Goal: Information Seeking & Learning: Learn about a topic

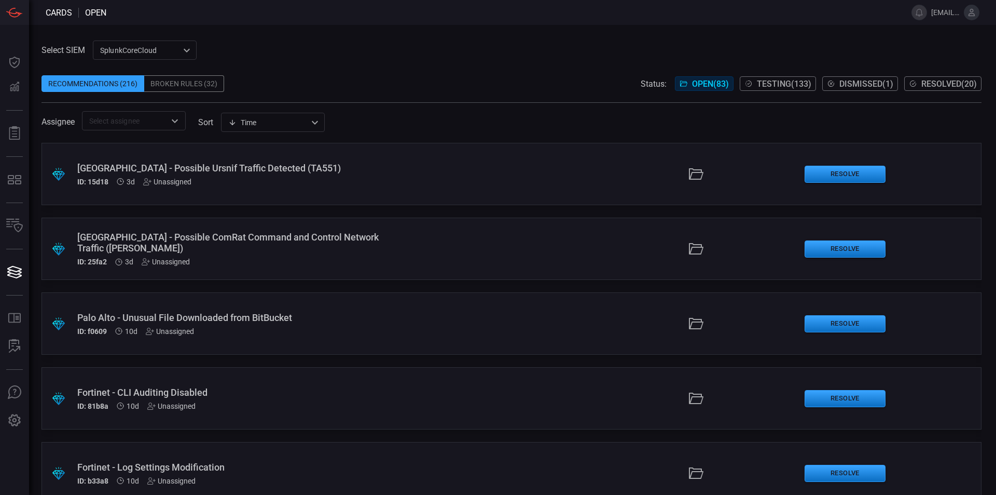
click at [197, 88] on div "Broken Rules (32)" at bounding box center [184, 83] width 80 height 17
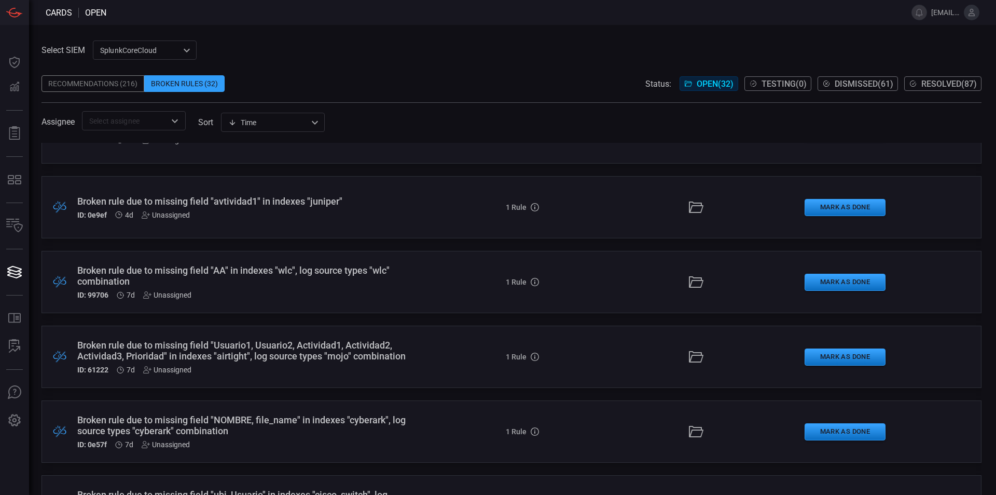
scroll to position [63, 0]
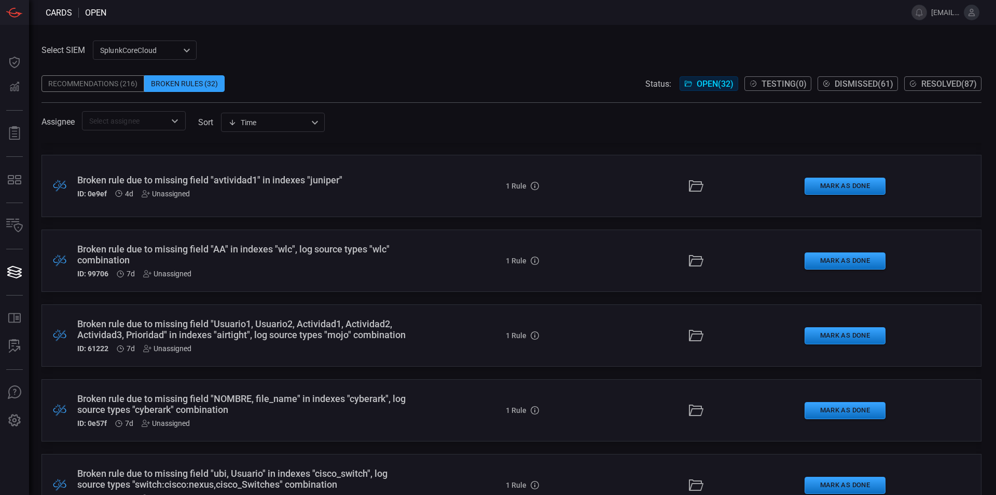
click at [223, 252] on div "Broken rule due to missing field "AA" in indexes "wlc", log source types "wlc" …" at bounding box center [242, 254] width 330 height 22
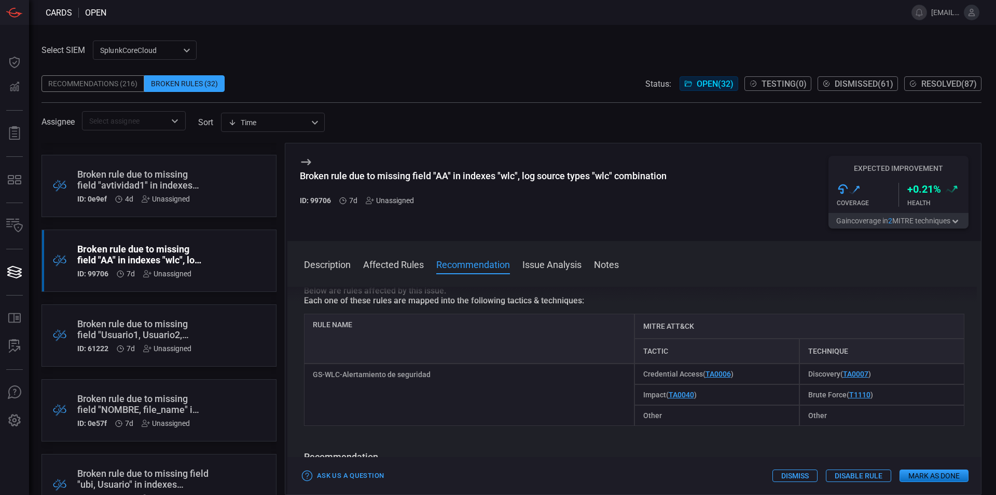
scroll to position [180, 0]
drag, startPoint x: 432, startPoint y: 375, endPoint x: 309, endPoint y: 375, distance: 122.5
click at [309, 375] on div "GS-WLC-Alertamiento de seguridad" at bounding box center [469, 394] width 331 height 62
copy div "GS-WLC-Alertamiento de seguridad"
drag, startPoint x: 75, startPoint y: 10, endPoint x: -353, endPoint y: -47, distance: 431.5
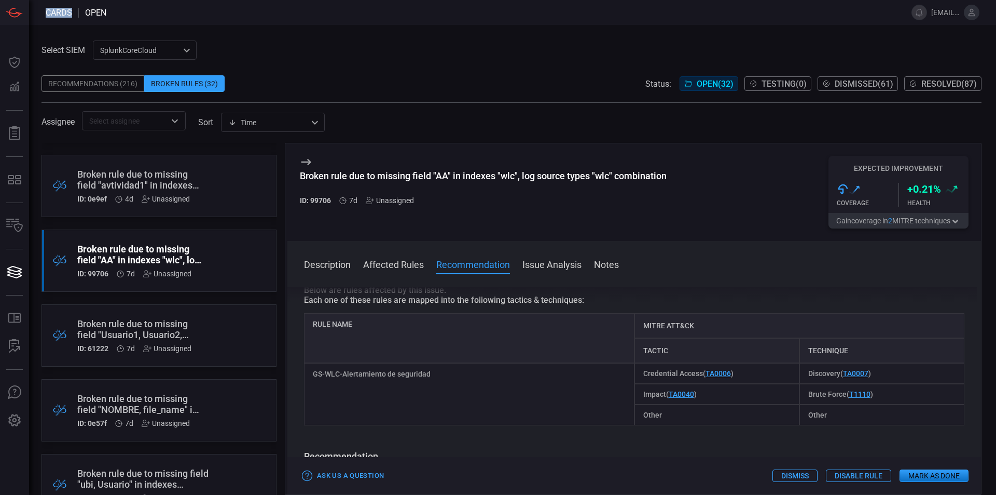
click at [0, 0] on html "Cards open [EMAIL_ADDRESS][DOMAIN_NAME] Dashboard Dashboard Detections Detectio…" at bounding box center [498, 247] width 996 height 495
click at [945, 84] on span "Resolved ( 87 )" at bounding box center [950, 84] width 56 height 10
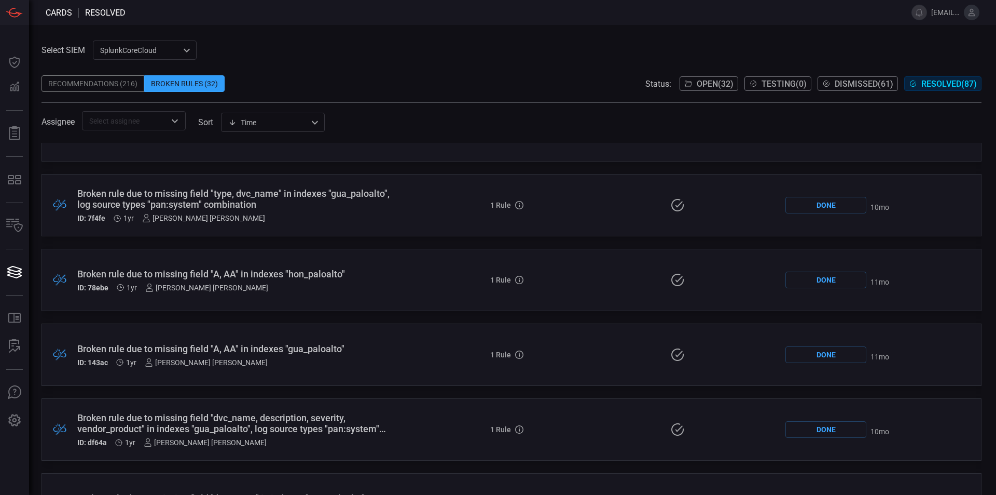
scroll to position [5349, 0]
drag, startPoint x: 622, startPoint y: 297, endPoint x: 387, endPoint y: 362, distance: 243.9
click at [387, 362] on div "ID: 143ac 1yr [PERSON_NAME] [PERSON_NAME]" at bounding box center [235, 363] width 317 height 8
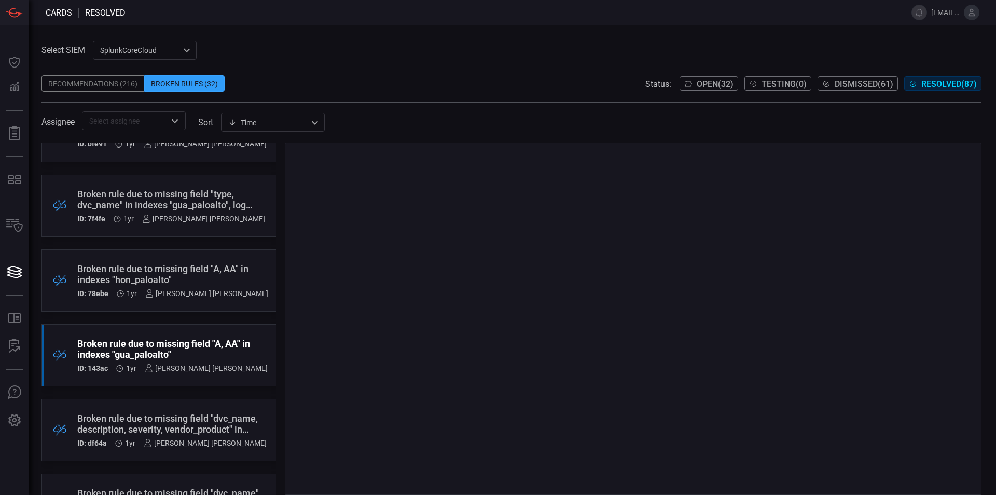
click at [350, 352] on div at bounding box center [633, 319] width 697 height 352
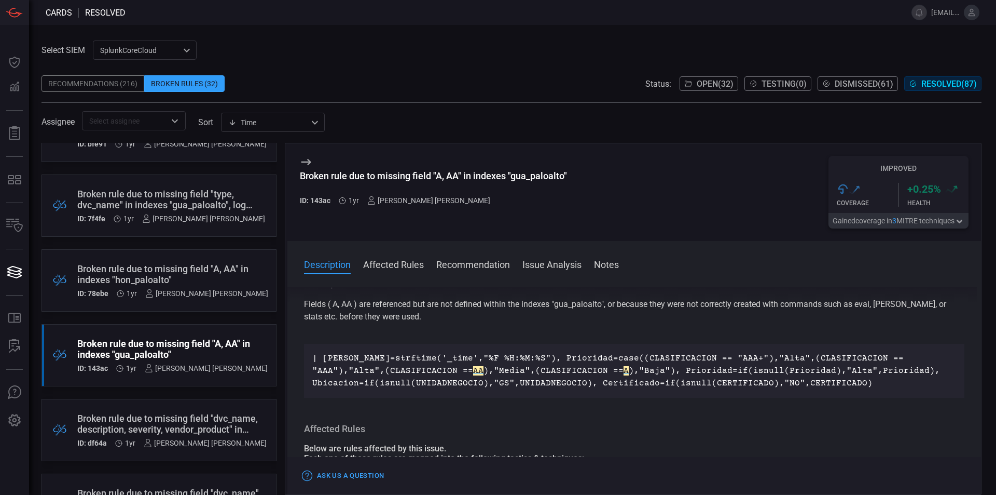
scroll to position [13, 0]
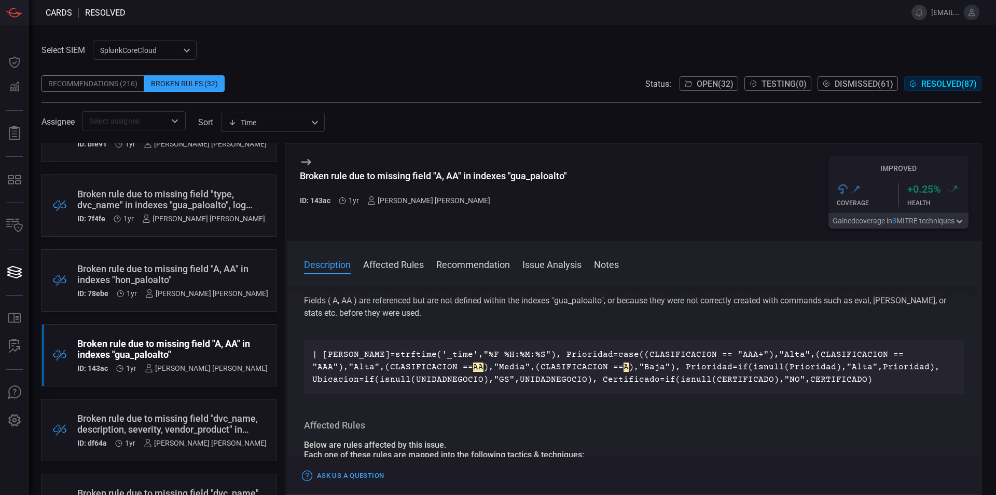
click at [408, 264] on button "Affected Rules" at bounding box center [393, 263] width 61 height 12
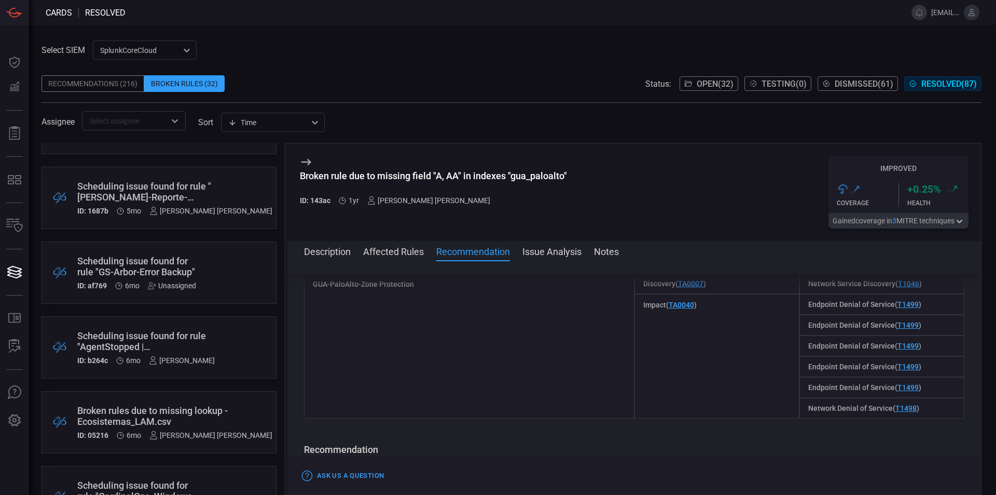
scroll to position [0, 0]
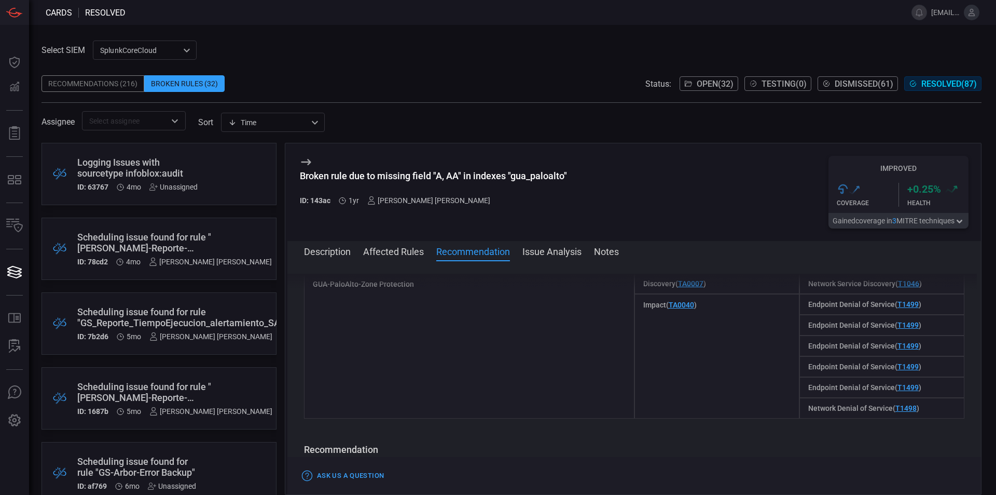
click at [107, 81] on div "Recommendations (216)" at bounding box center [93, 83] width 103 height 17
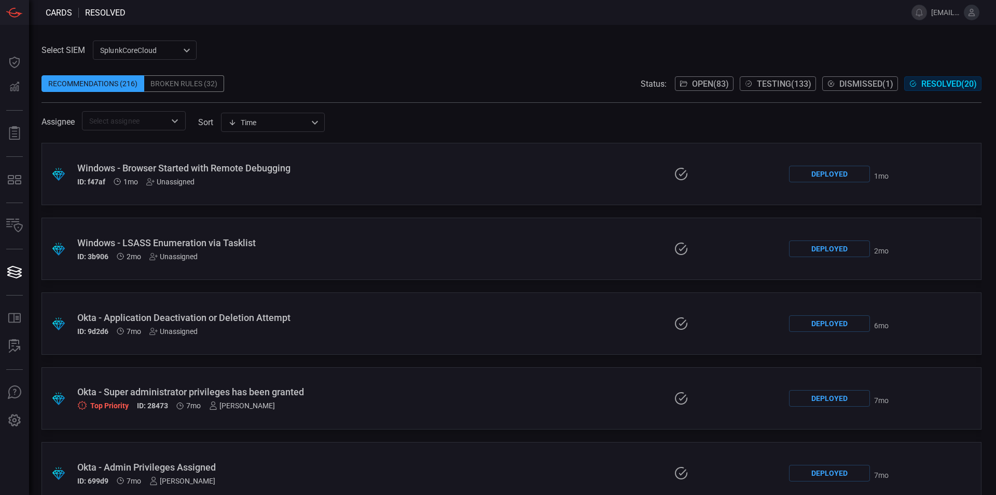
click at [203, 81] on div "Broken Rules (32)" at bounding box center [184, 83] width 80 height 17
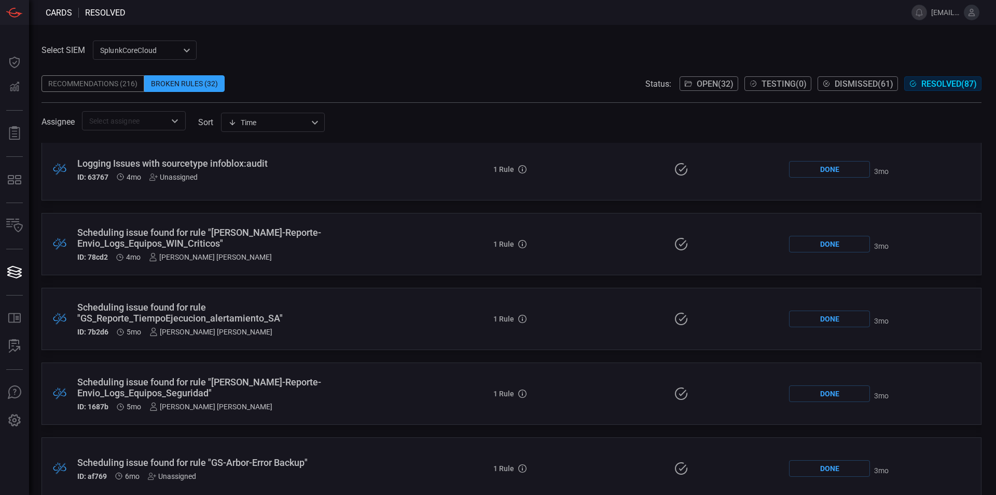
scroll to position [5, 0]
click at [333, 313] on div "Scheduling issue found for rule "GS_Reporte_TiempoEjecucion_alertamiento_SA"" at bounding box center [237, 312] width 320 height 22
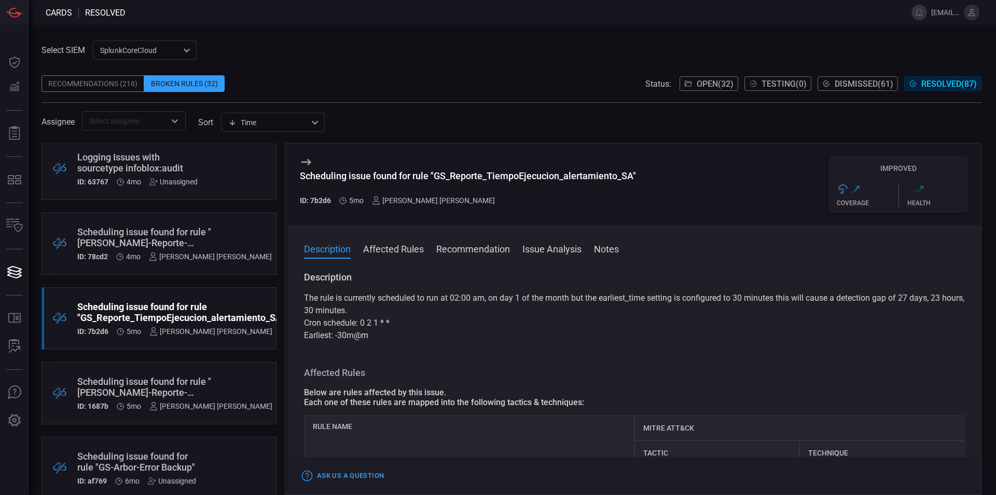
click at [697, 86] on span "Open ( 32 )" at bounding box center [715, 84] width 37 height 10
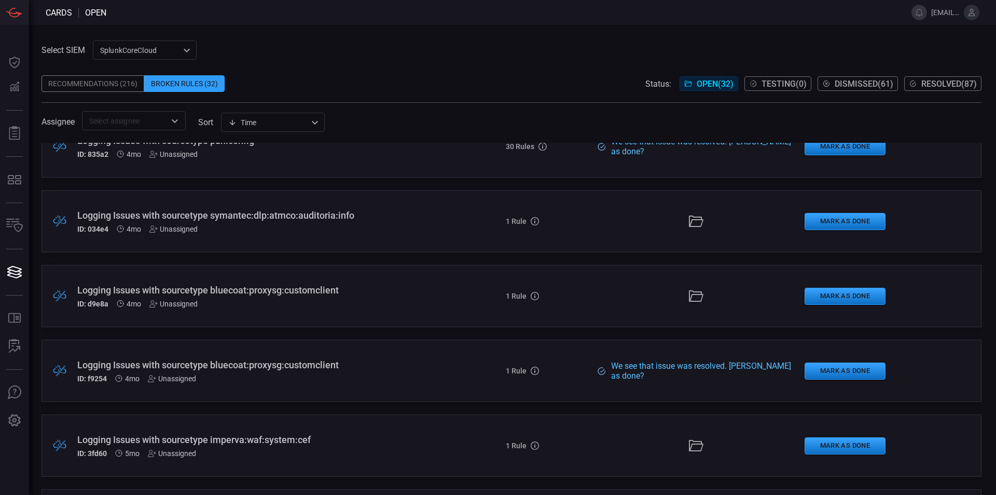
scroll to position [2039, 0]
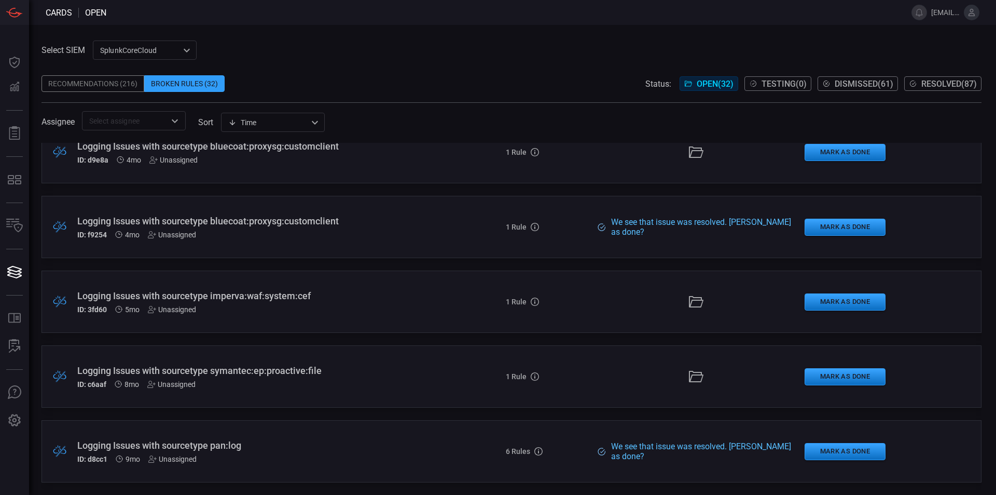
click at [395, 469] on div ".broken_cards_icon_0{fill:#39A4FF;} .broken_cards_icon_1{fill:none;stroke:#1918…" at bounding box center [512, 451] width 940 height 62
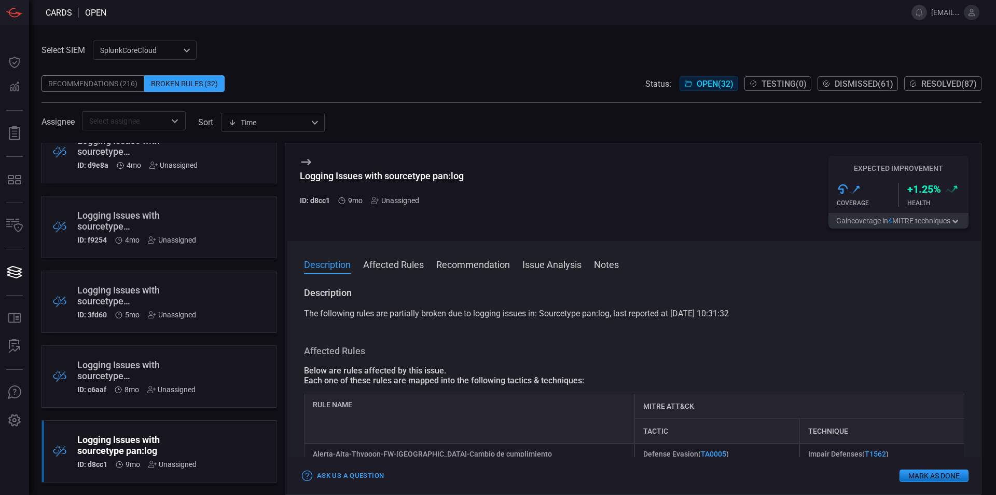
click at [168, 468] on div "Unassigned" at bounding box center [172, 464] width 48 height 8
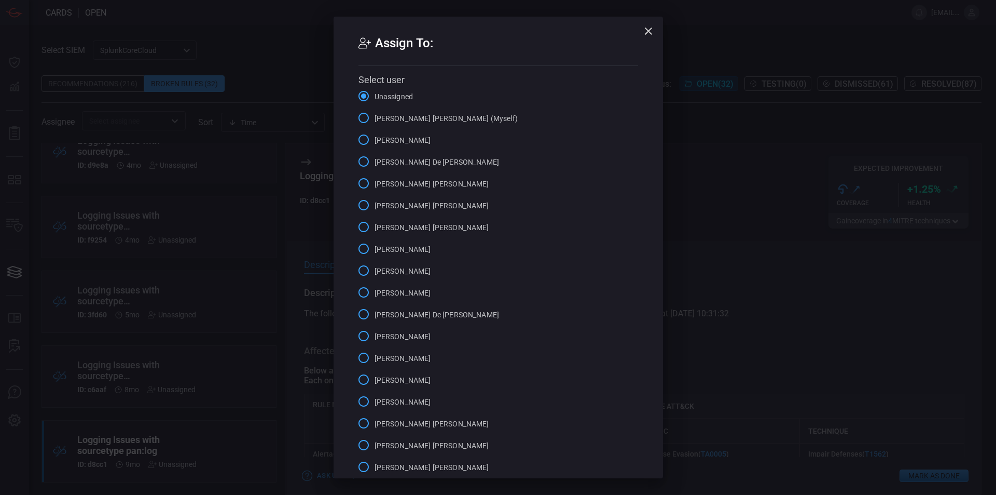
click at [237, 352] on div "Assign To: Select user Unassigned [PERSON_NAME] [PERSON_NAME] (Myself) [PERSON_…" at bounding box center [498, 247] width 996 height 495
click at [231, 369] on div "Assign To: Select user Unassigned [PERSON_NAME] [PERSON_NAME] (Myself) [PERSON_…" at bounding box center [498, 247] width 996 height 495
click at [643, 25] on icon "button" at bounding box center [648, 31] width 12 height 12
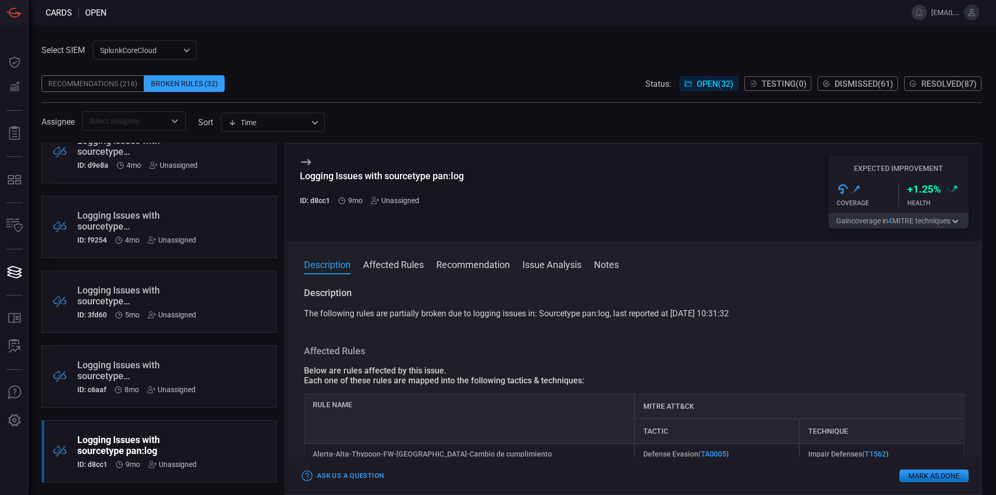
click at [217, 372] on div ".broken_cards_icon_0{fill:#39A4FF;} .broken_cards_icon_1{fill:none;stroke:#1918…" at bounding box center [159, 376] width 235 height 62
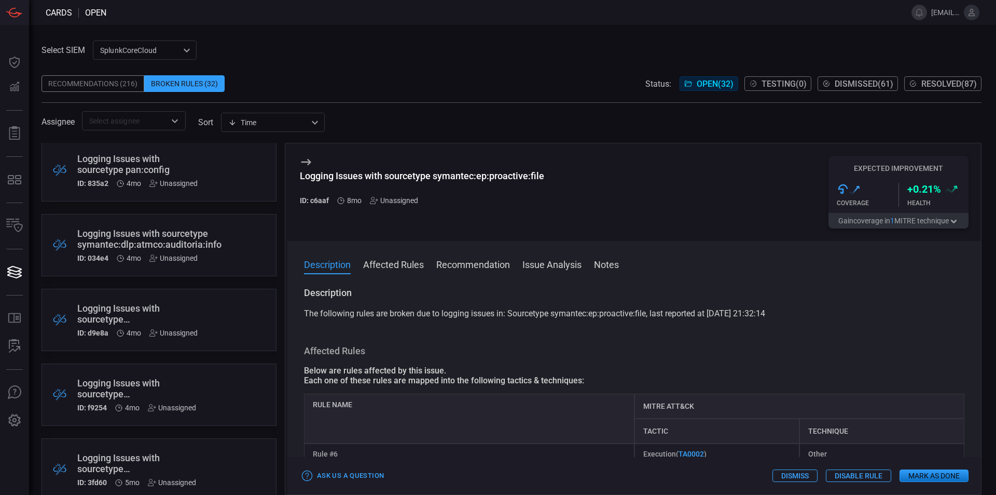
scroll to position [1863, 0]
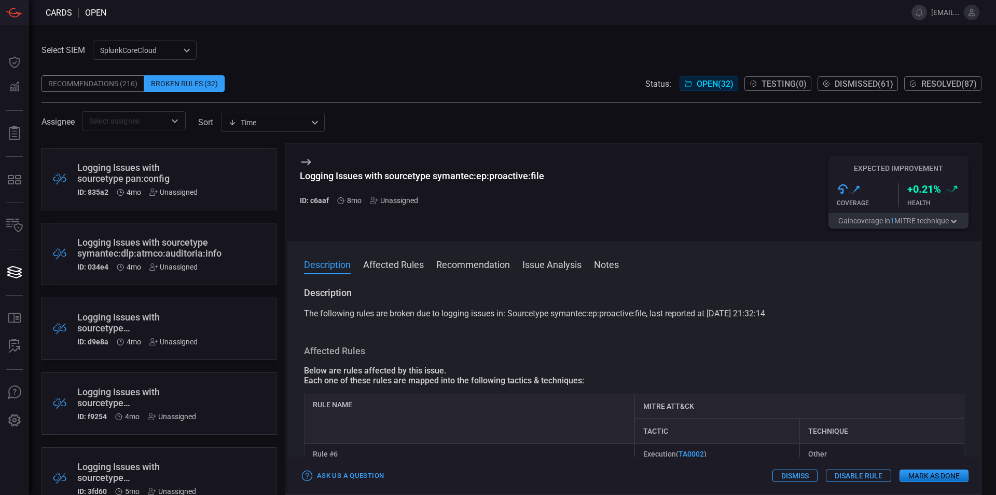
click at [248, 267] on div ".broken_cards_icon_0{fill:#39A4FF;} .broken_cards_icon_1{fill:none;stroke:#1918…" at bounding box center [159, 254] width 235 height 62
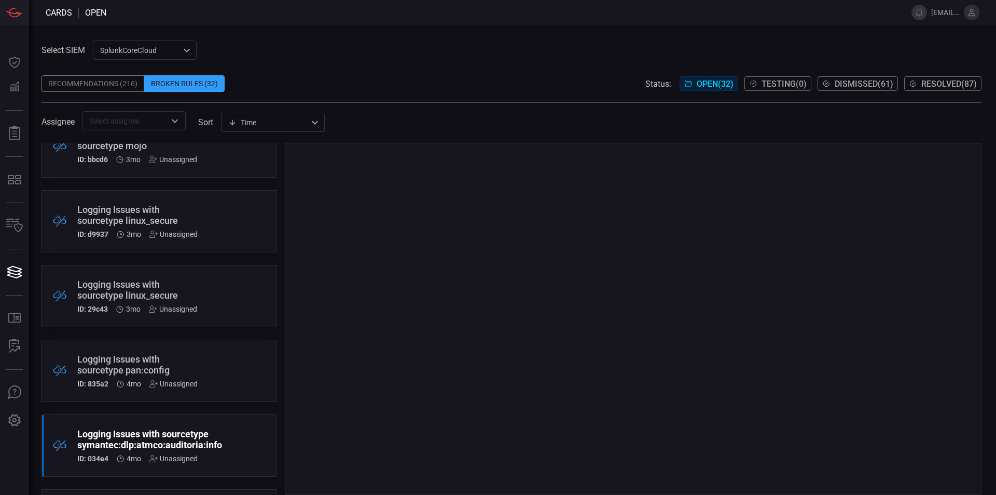
scroll to position [1660, 0]
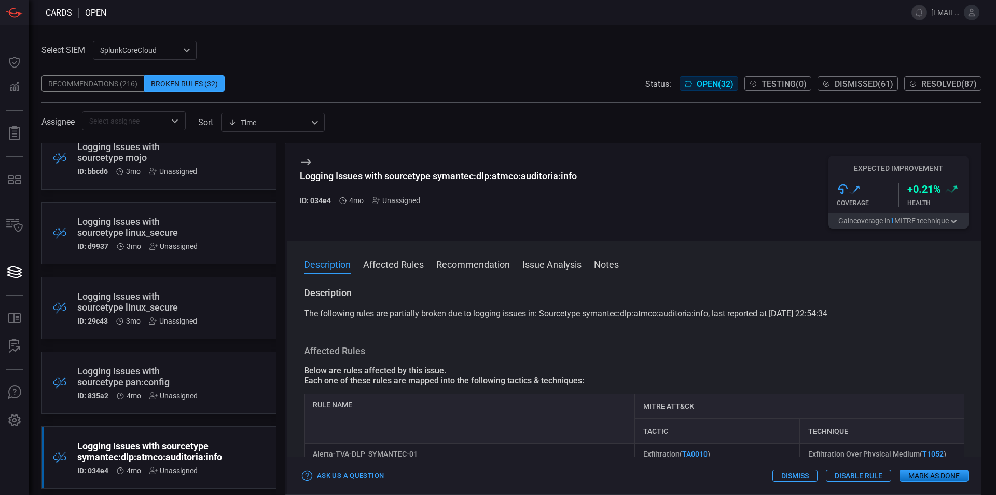
click at [208, 325] on div ".broken_cards_icon_0{fill:#39A4FF;} .broken_cards_icon_1{fill:none;stroke:#1918…" at bounding box center [159, 308] width 235 height 62
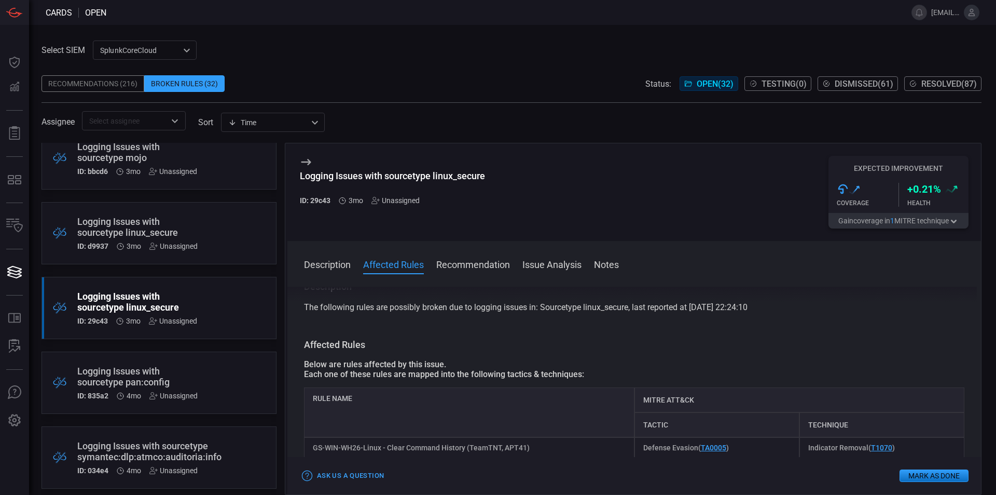
scroll to position [7, 0]
click at [236, 229] on div ".broken_cards_icon_0{fill:#39A4FF;} .broken_cards_icon_1{fill:none;stroke:#1918…" at bounding box center [159, 233] width 235 height 62
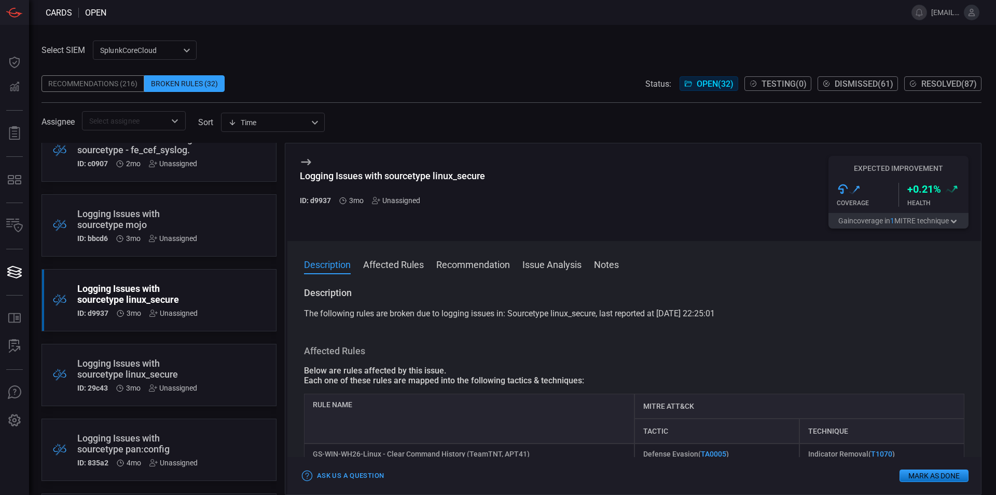
scroll to position [1547, 0]
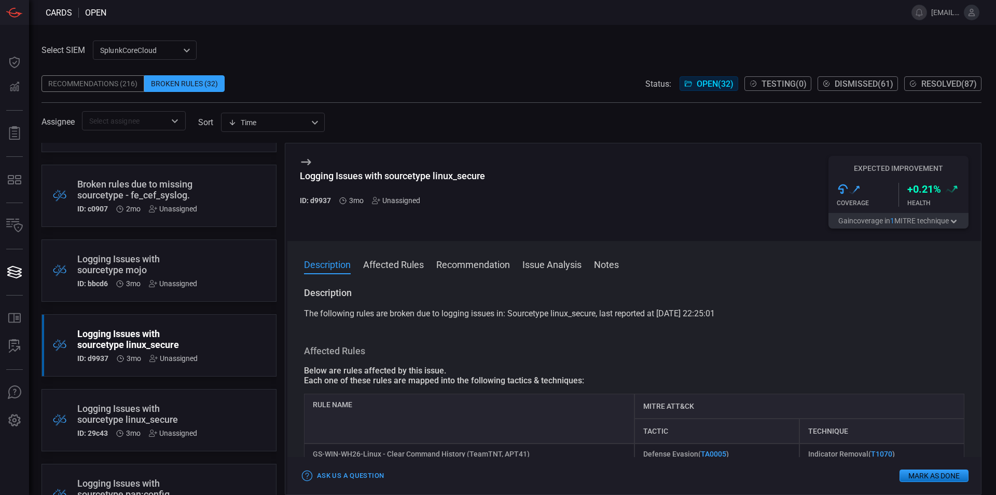
click at [230, 277] on div ".broken_cards_icon_0{fill:#39A4FF;} .broken_cards_icon_1{fill:none;stroke:#1918…" at bounding box center [159, 270] width 235 height 62
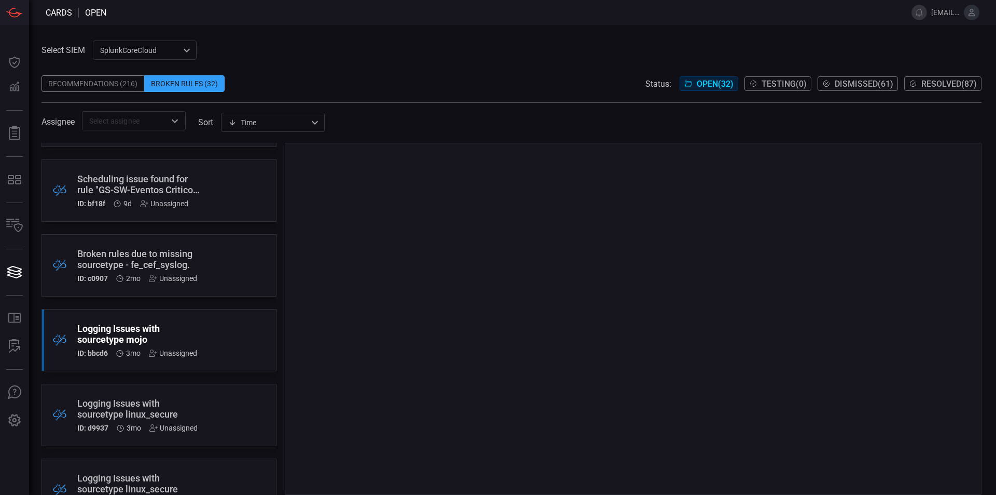
scroll to position [1477, 0]
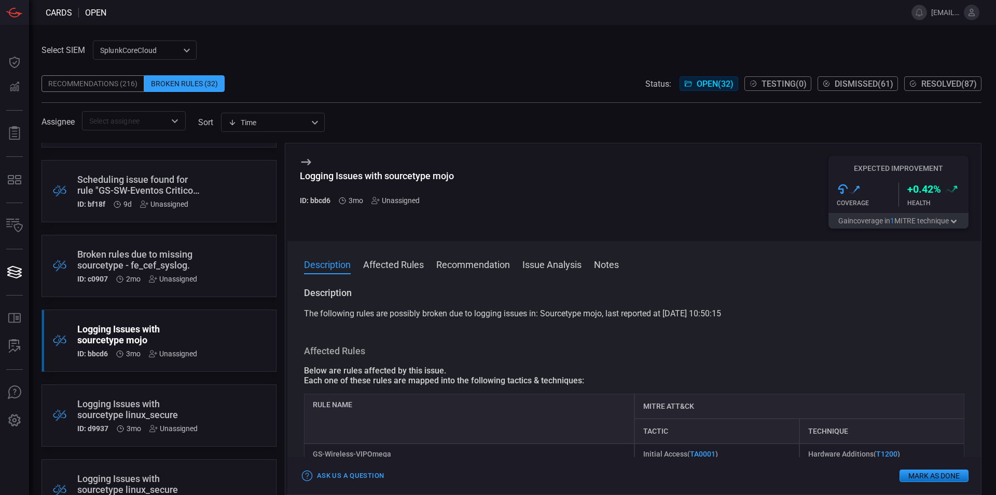
click at [253, 279] on div ".broken_cards_icon_0{fill:#39A4FF;} .broken_cards_icon_1{fill:none;stroke:#1918…" at bounding box center [159, 266] width 235 height 62
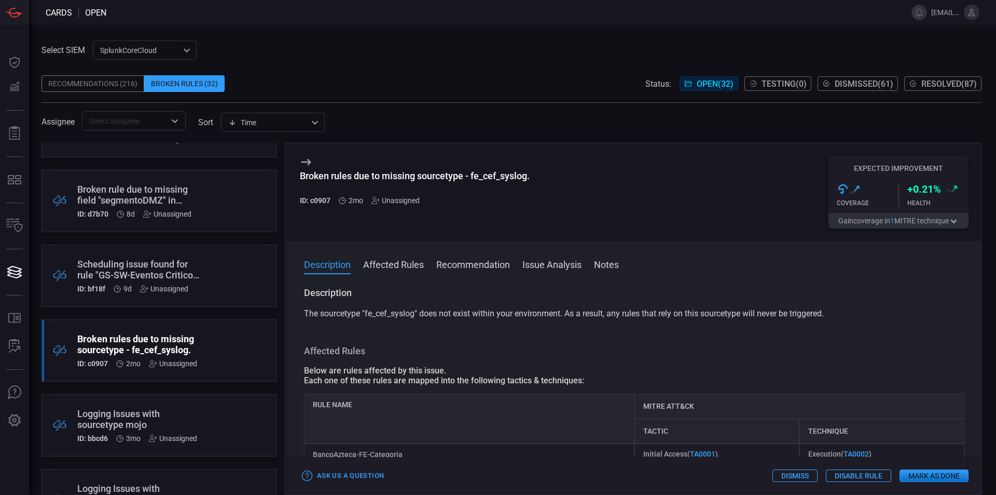
scroll to position [1392, 0]
click at [231, 273] on div ".broken_cards_icon_0{fill:#39A4FF;} .broken_cards_icon_1{fill:none;stroke:#1918…" at bounding box center [159, 276] width 235 height 62
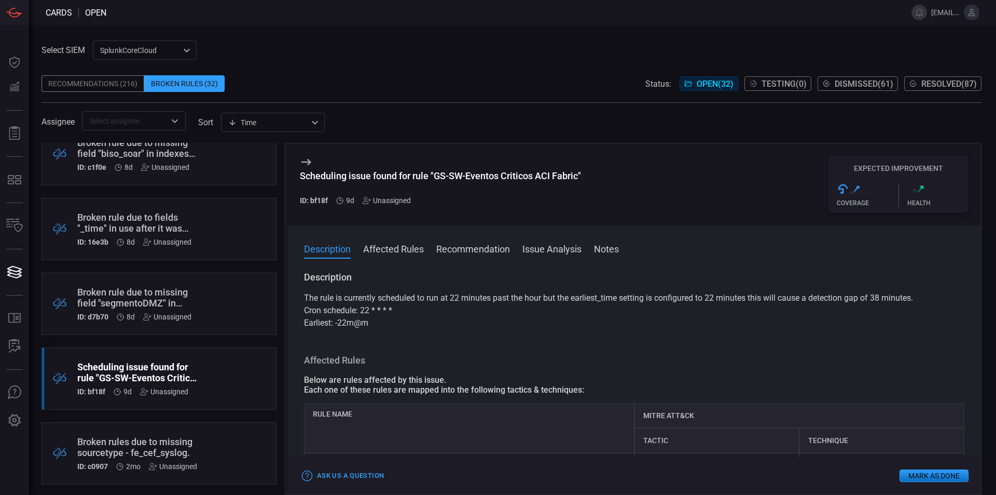
scroll to position [1290, 0]
click at [241, 235] on div ".broken_cards_icon_0{fill:#39A4FF;} .broken_cards_icon_1{fill:none;stroke:#1918…" at bounding box center [159, 229] width 235 height 62
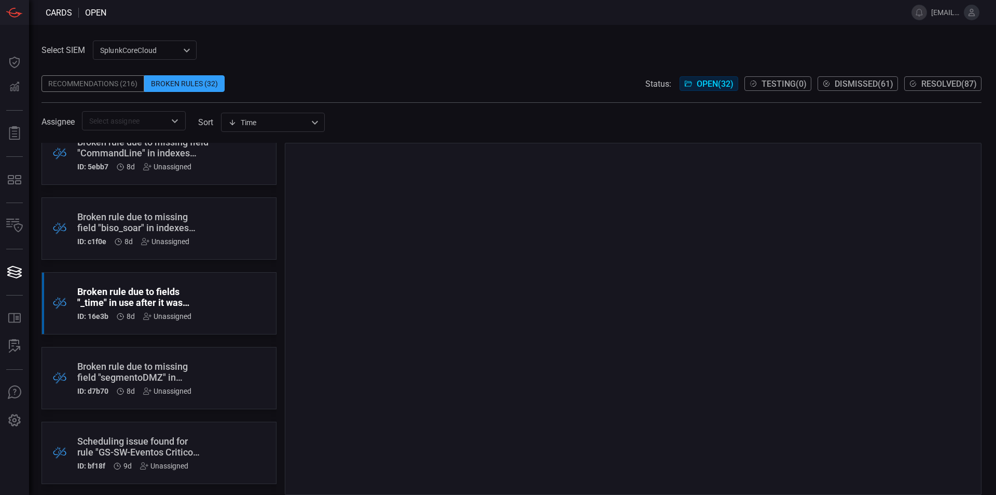
scroll to position [1215, 0]
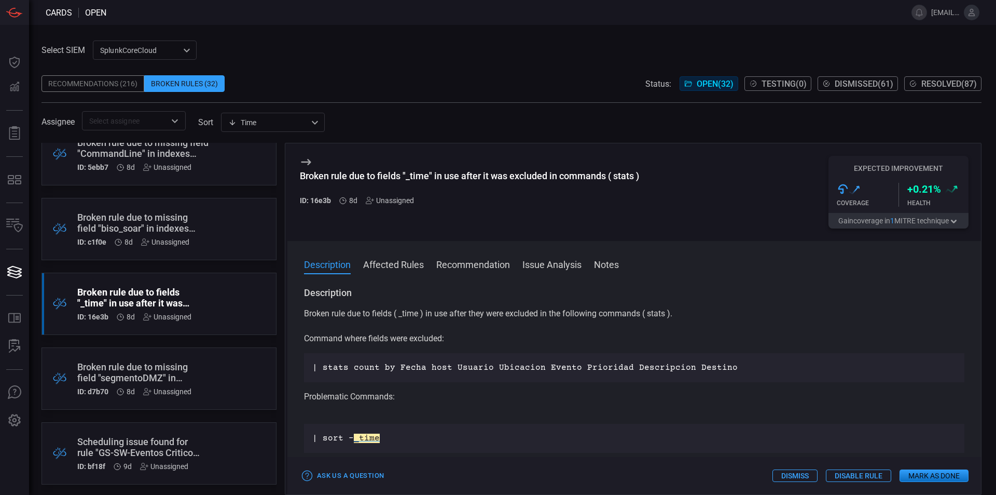
click at [239, 231] on div ".broken_cards_icon_0{fill:#39A4FF;} .broken_cards_icon_1{fill:none;stroke:#1918…" at bounding box center [159, 229] width 235 height 62
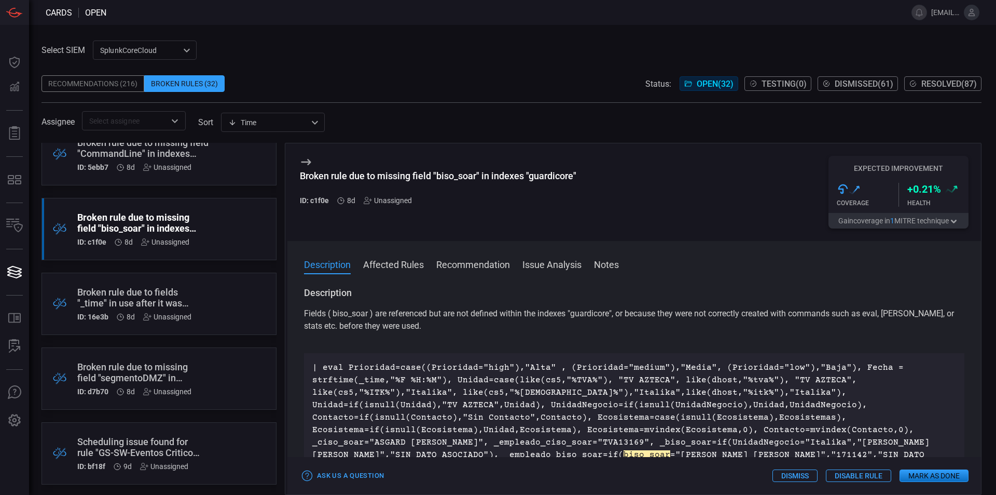
click at [340, 445] on p "| eval Prioridad=case((Prioridad="high"),"Alta" , (Prioridad="medium"),"Media",…" at bounding box center [634, 435] width 644 height 149
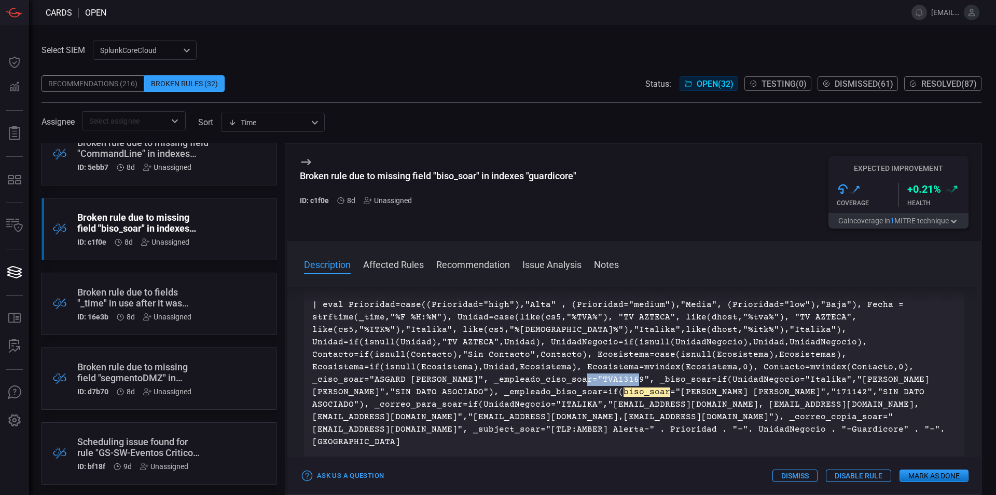
scroll to position [64, 0]
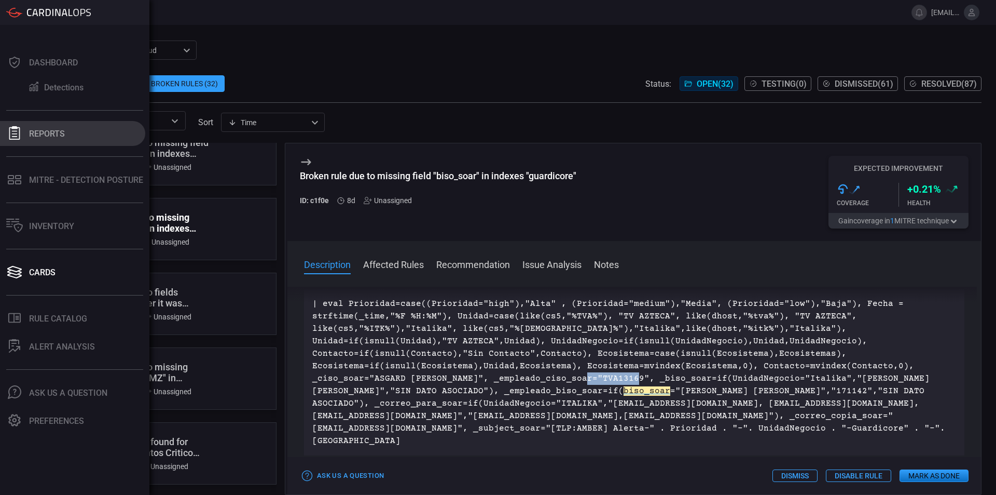
click at [42, 126] on button "Reports" at bounding box center [72, 133] width 145 height 25
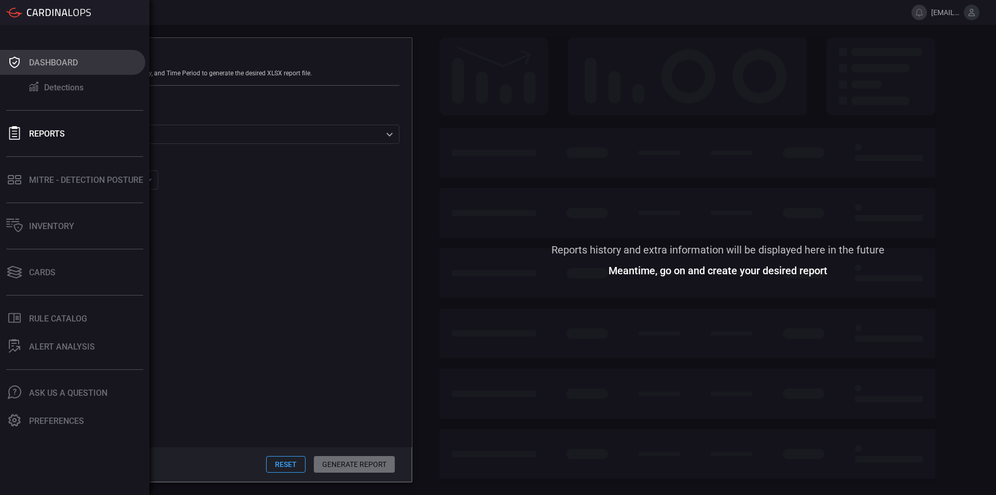
click at [15, 58] on icon at bounding box center [14, 62] width 17 height 15
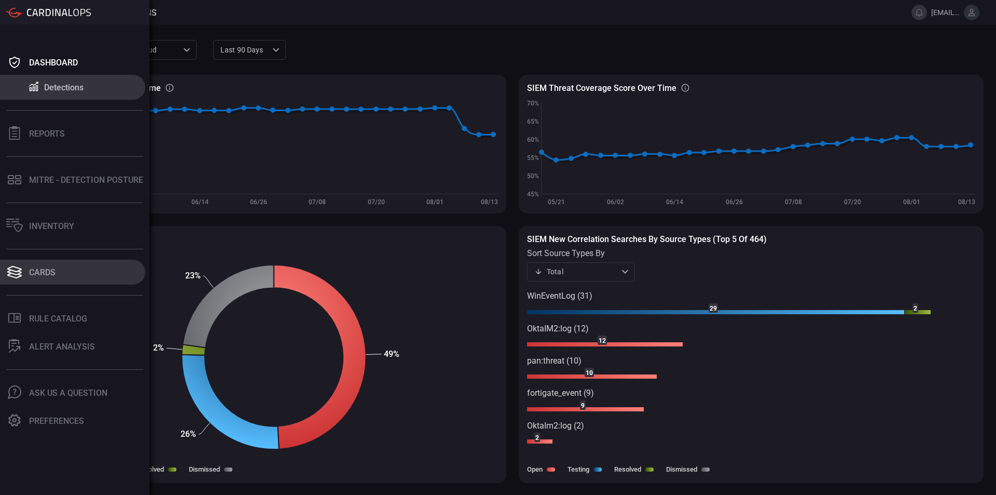
click at [40, 278] on button "Cards" at bounding box center [72, 271] width 145 height 25
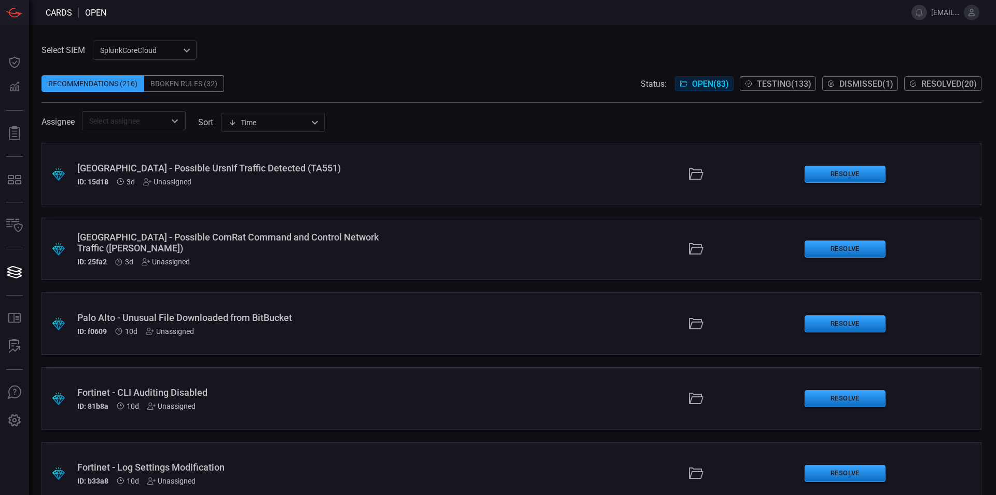
click at [880, 79] on span "Dismissed ( 1 )" at bounding box center [867, 84] width 54 height 10
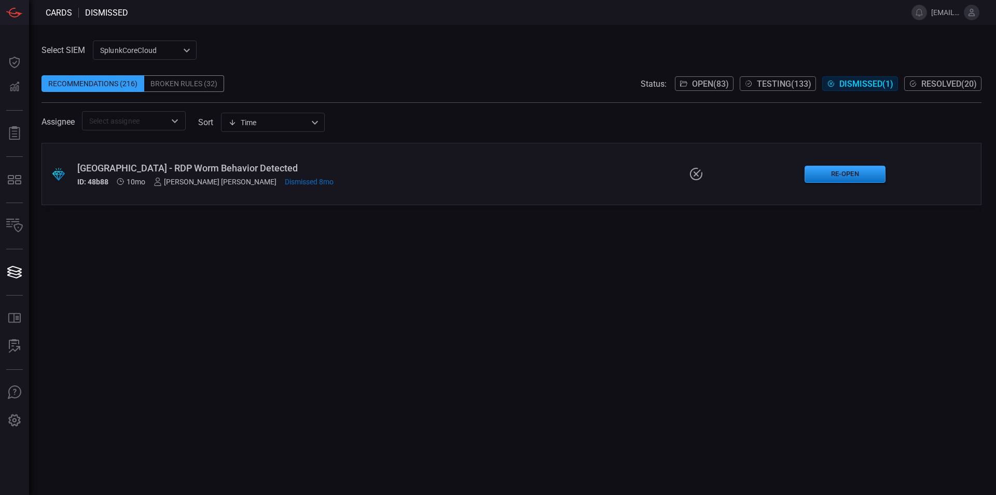
click at [216, 86] on div "Broken Rules (32)" at bounding box center [184, 83] width 80 height 17
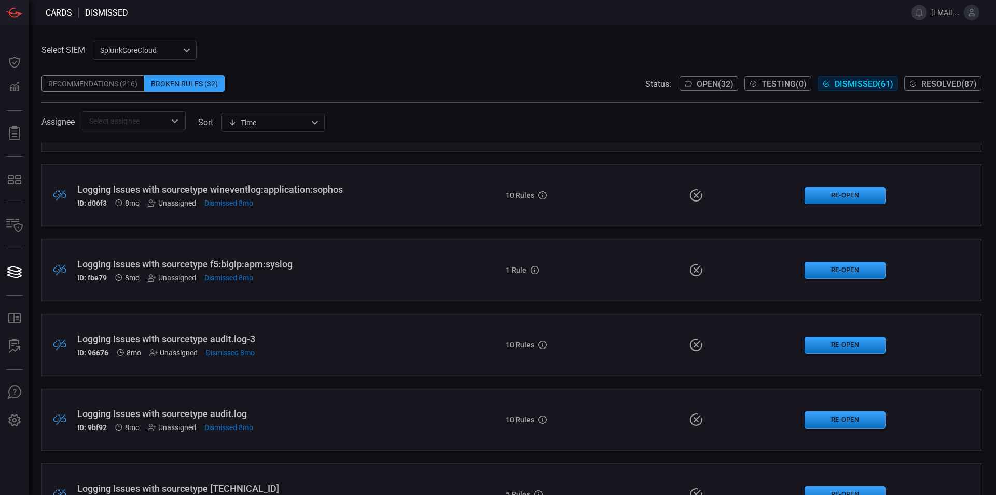
scroll to position [4207, 0]
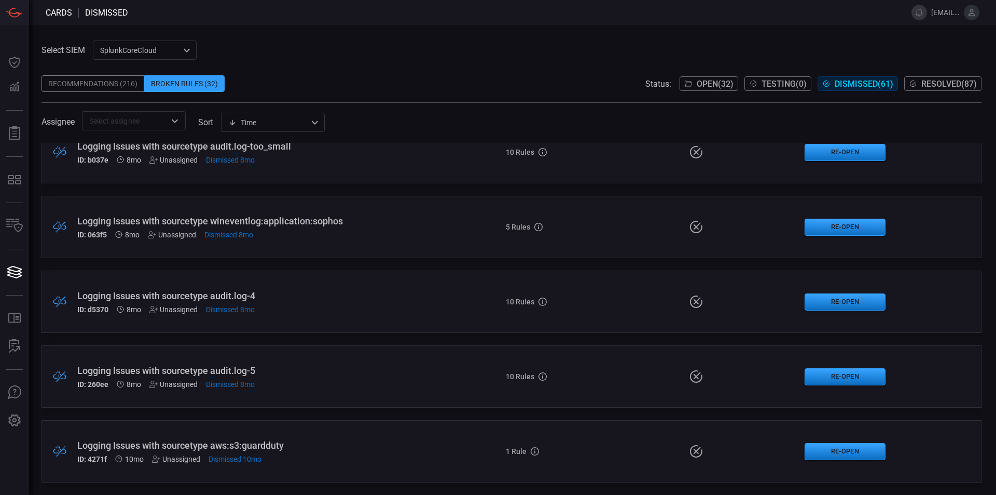
click at [702, 86] on span "Open ( 32 )" at bounding box center [715, 84] width 37 height 10
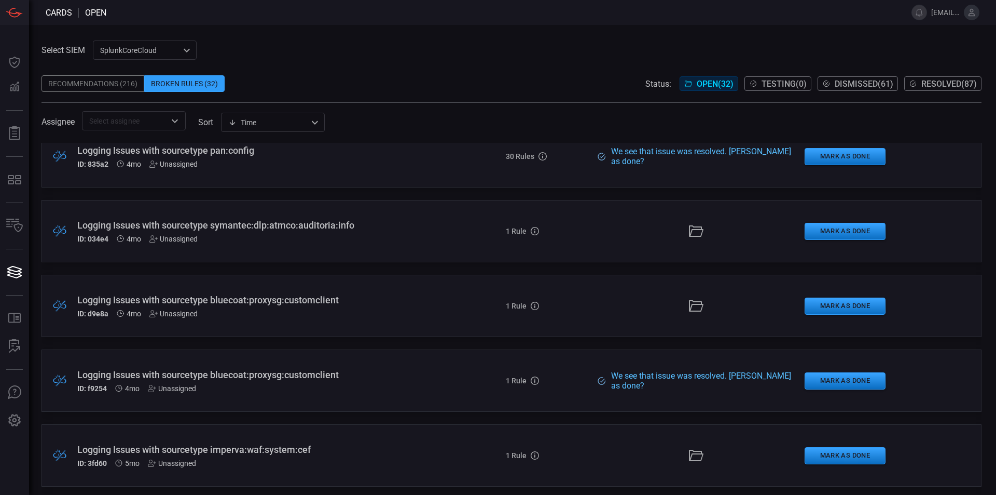
scroll to position [2039, 0]
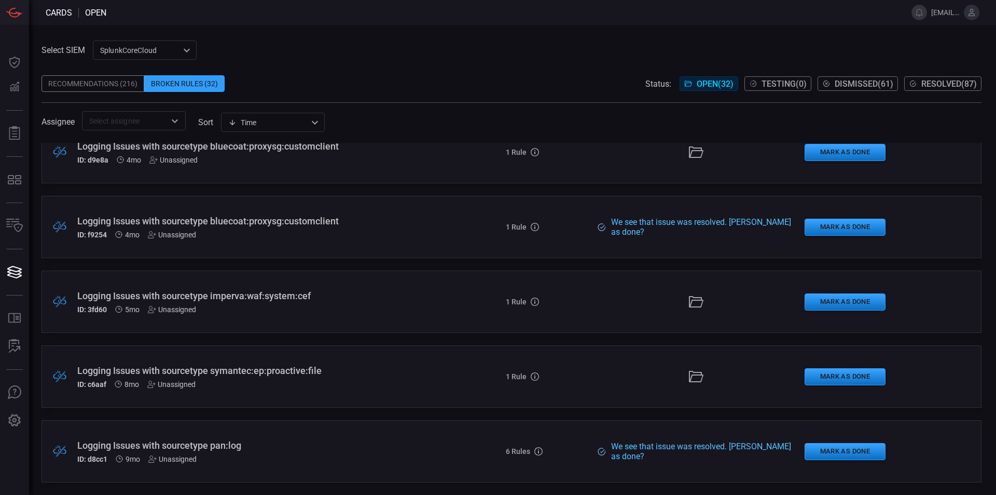
click at [334, 445] on div "Logging Issues with sourcetype pan:log" at bounding box center [242, 445] width 330 height 11
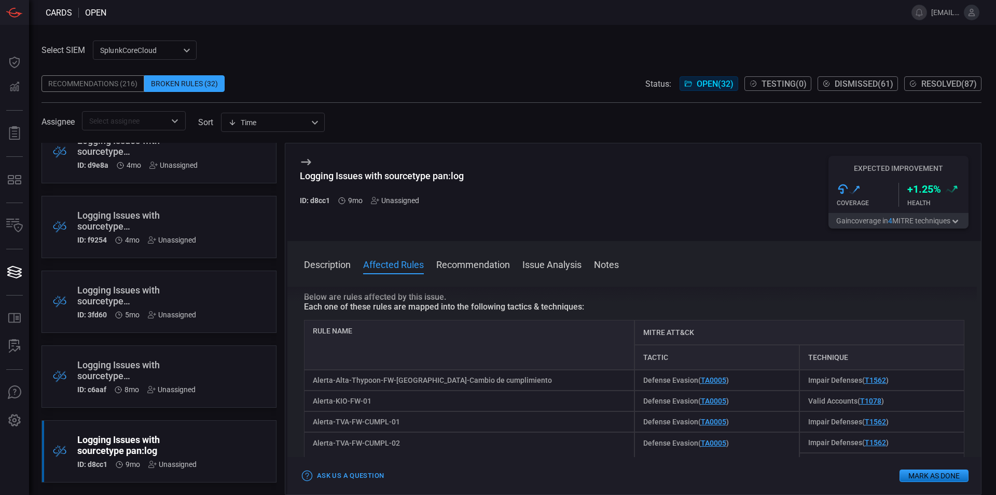
scroll to position [74, 0]
drag, startPoint x: 476, startPoint y: 179, endPoint x: 435, endPoint y: 174, distance: 41.8
click at [435, 174] on div "Logging Issues with sourcetype pan:log ID: d8cc1 9mo Unassigned Expected Improv…" at bounding box center [634, 192] width 694 height 98
copy div "pan:log"
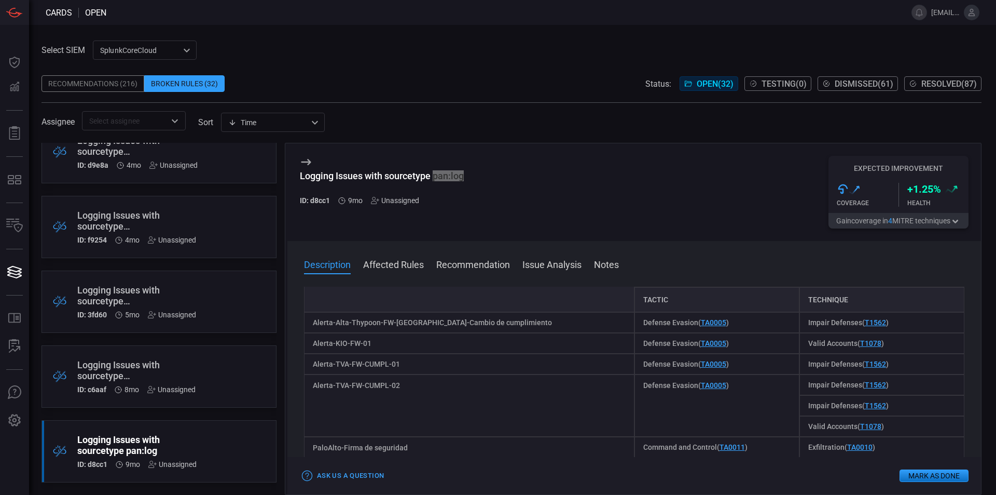
scroll to position [0, 0]
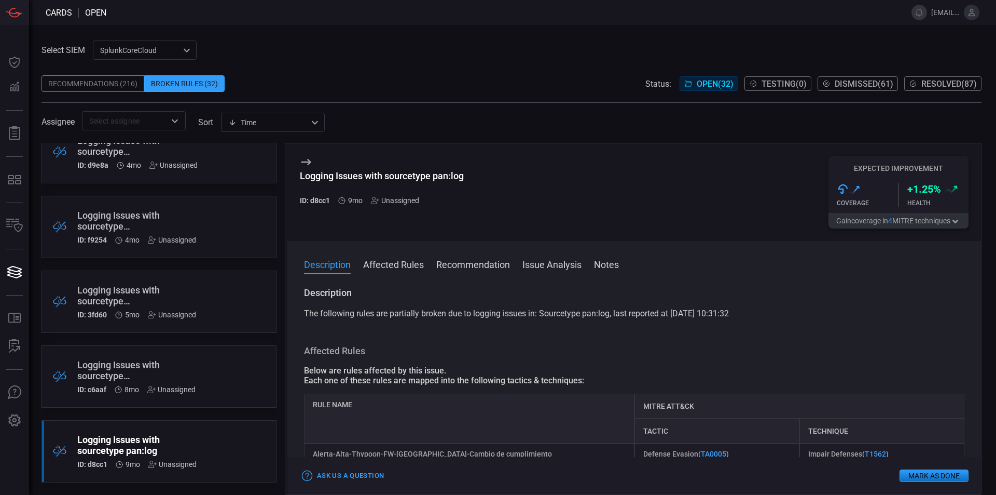
click at [174, 357] on div ".broken_cards_icon_0{fill:#39A4FF;} .broken_cards_icon_1{fill:none;stroke:#1918…" at bounding box center [159, 376] width 235 height 62
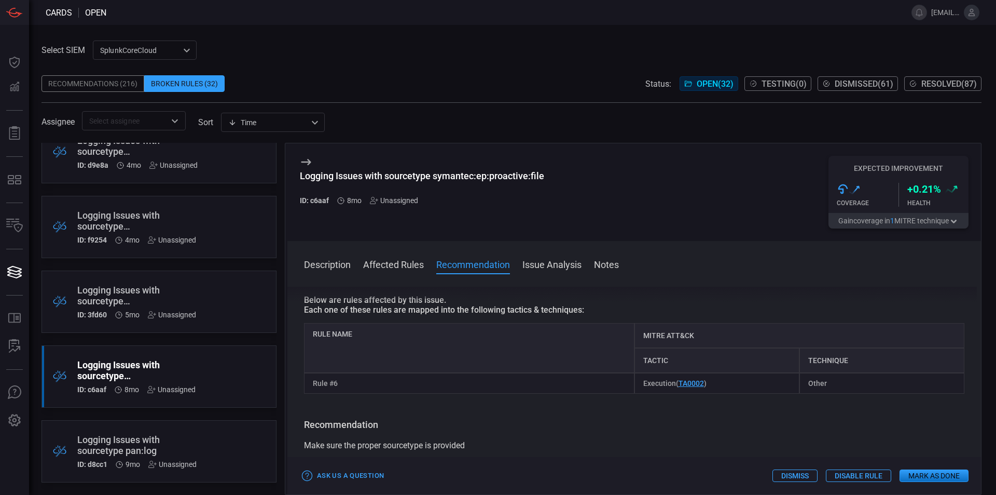
scroll to position [75, 0]
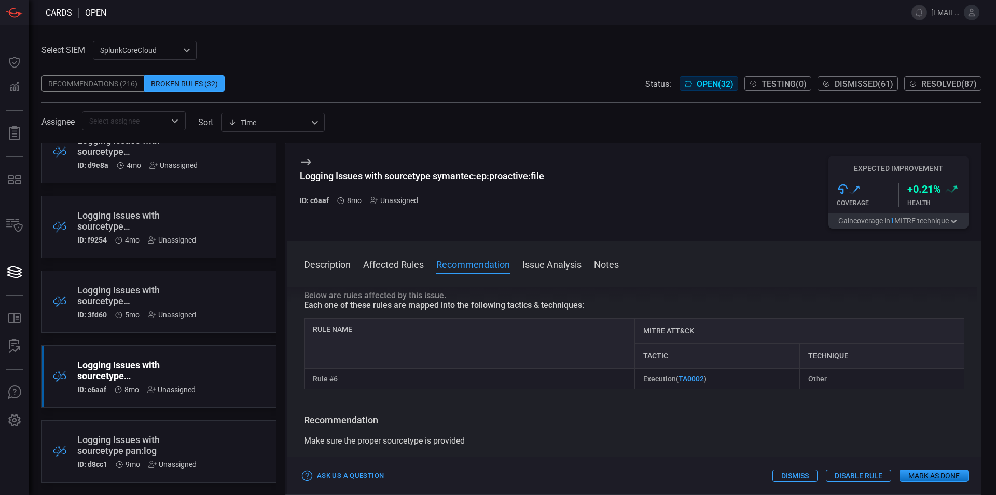
click at [246, 293] on div ".broken_cards_icon_0{fill:#39A4FF;} .broken_cards_icon_1{fill:none;stroke:#1918…" at bounding box center [159, 301] width 235 height 62
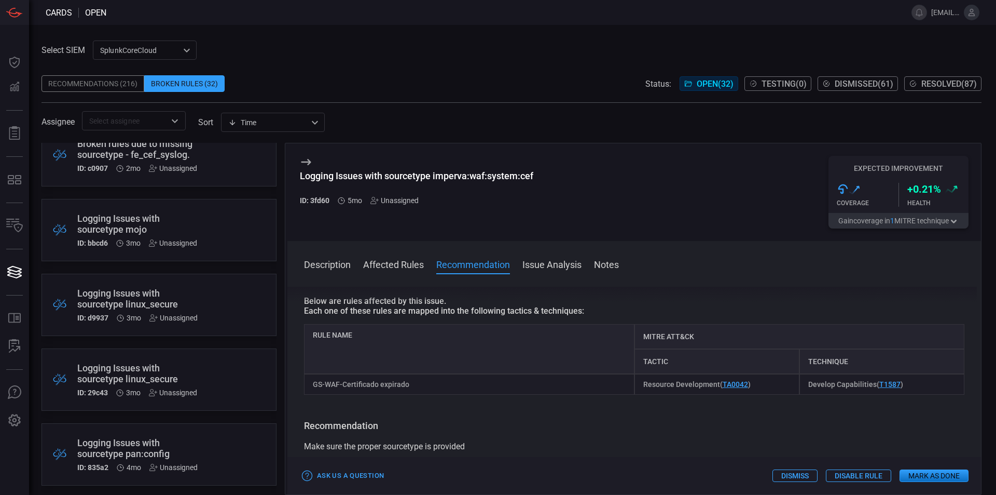
scroll to position [1581, 0]
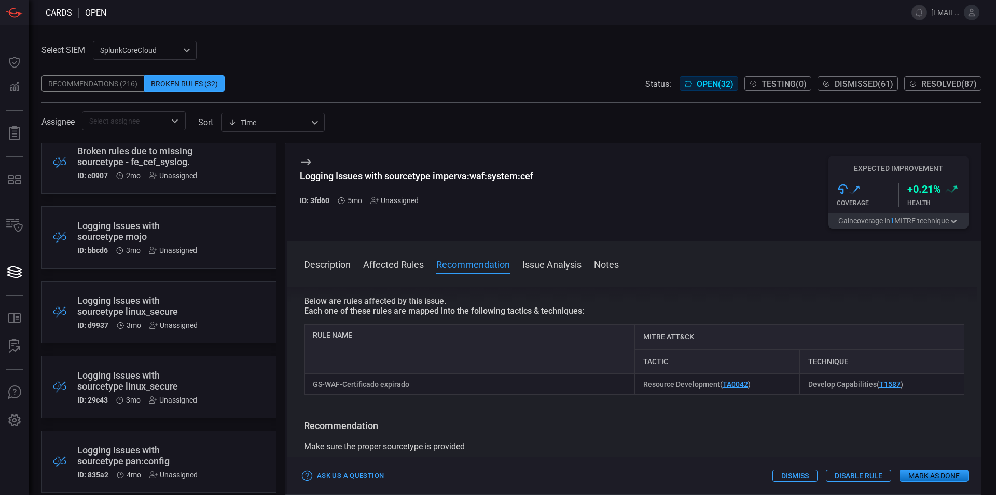
click at [91, 490] on div ".broken_cards_icon_0{fill:#39A4FF;} .broken_cards_icon_1{fill:none;stroke:#1918…" at bounding box center [159, 461] width 235 height 62
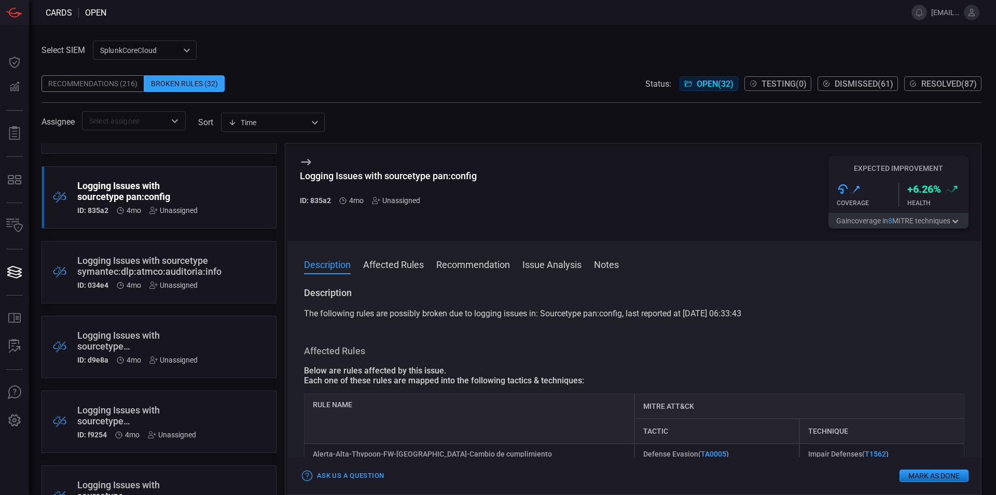
scroll to position [2039, 0]
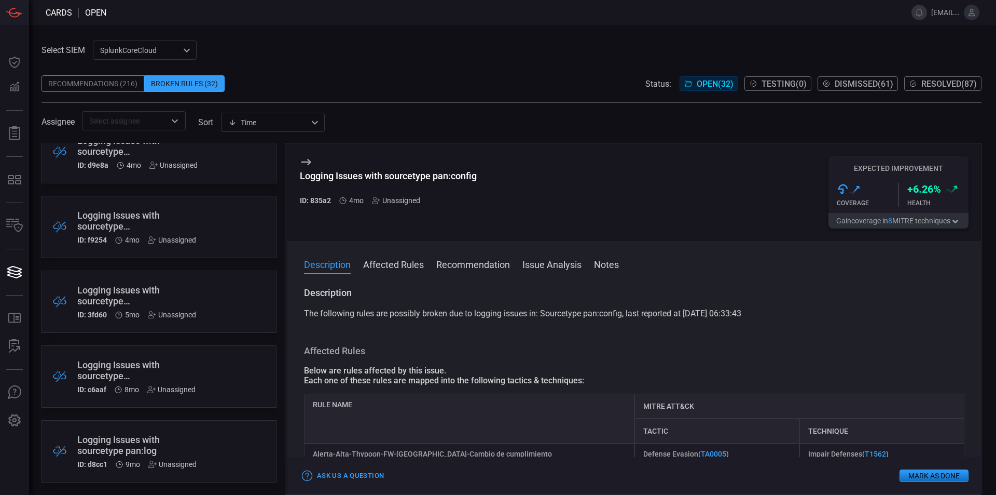
click at [173, 453] on div "Logging Issues with sourcetype pan:log" at bounding box center [139, 445] width 124 height 22
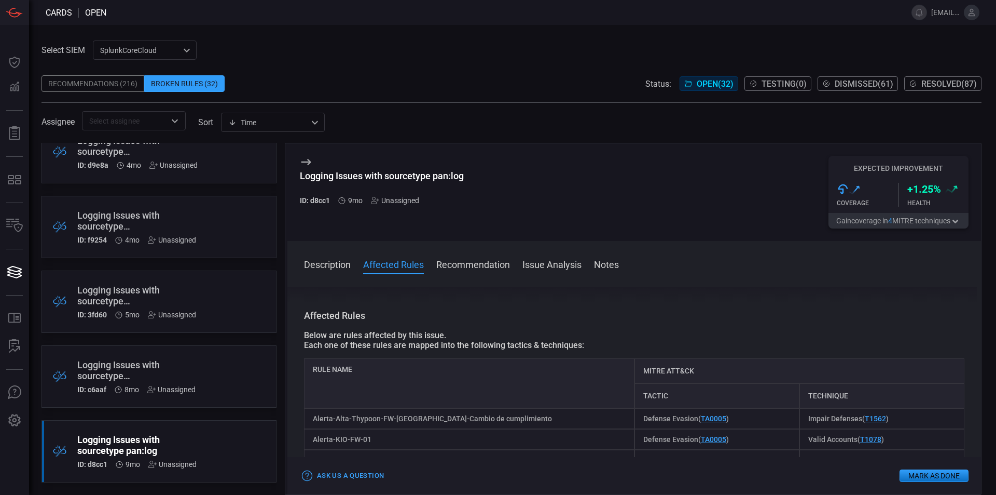
click at [218, 397] on div ".broken_cards_icon_0{fill:#39A4FF;} .broken_cards_icon_1{fill:none;stroke:#1918…" at bounding box center [159, 376] width 235 height 62
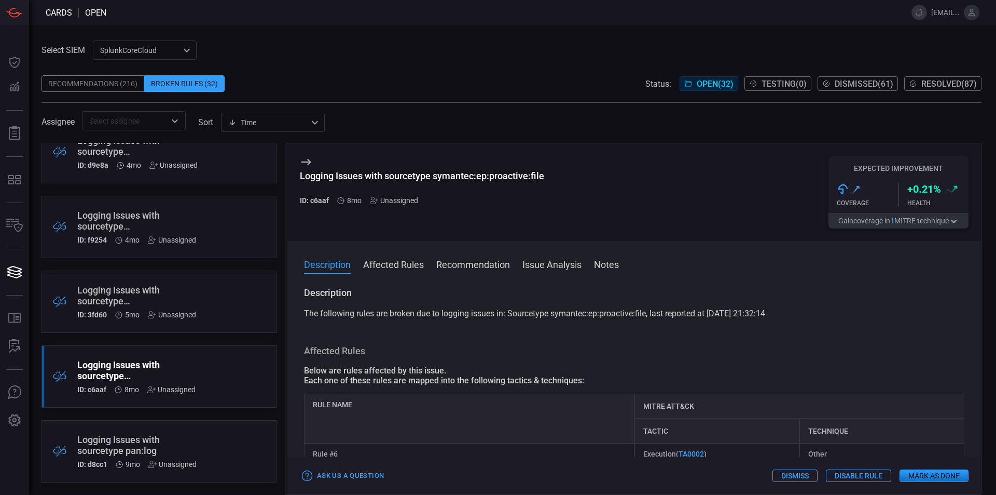
click at [201, 279] on div ".broken_cards_icon_0{fill:#39A4FF;} .broken_cards_icon_1{fill:none;stroke:#1918…" at bounding box center [159, 301] width 235 height 62
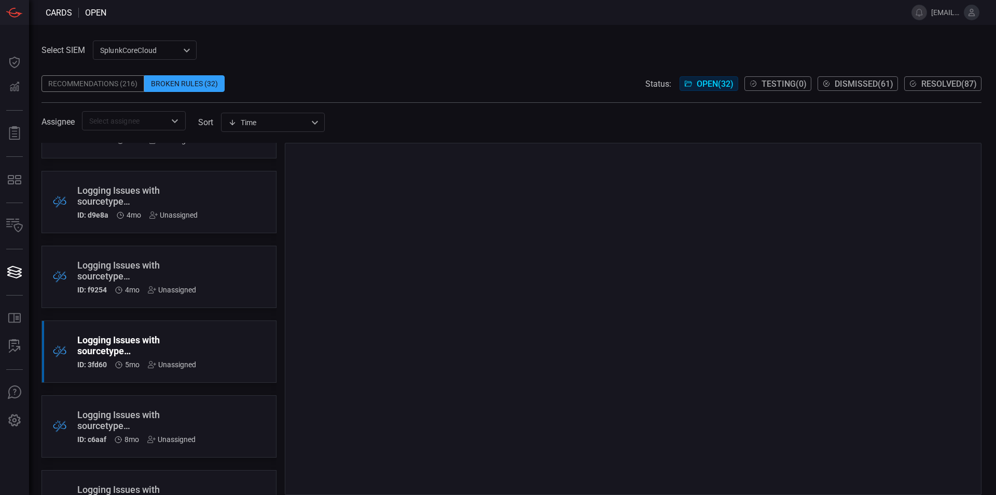
scroll to position [1989, 0]
click at [240, 265] on div ".broken_cards_icon_0{fill:#39A4FF;} .broken_cards_icon_1{fill:none;stroke:#1918…" at bounding box center [159, 277] width 235 height 62
click at [458, 134] on span at bounding box center [512, 136] width 940 height 12
click at [235, 270] on div ".broken_cards_icon_0{fill:#39A4FF;} .broken_cards_icon_1{fill:none;stroke:#1918…" at bounding box center [159, 277] width 235 height 62
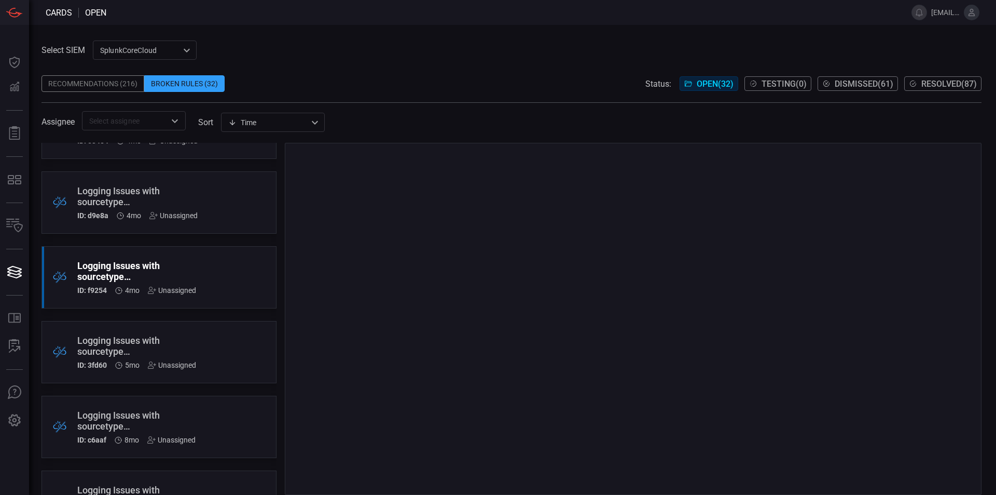
click at [235, 270] on div ".broken_cards_icon_0{fill:#39A4FF;} .broken_cards_icon_1{fill:none;stroke:#1918…" at bounding box center [159, 277] width 235 height 62
click at [716, 88] on span "Open ( 32 )" at bounding box center [715, 84] width 37 height 10
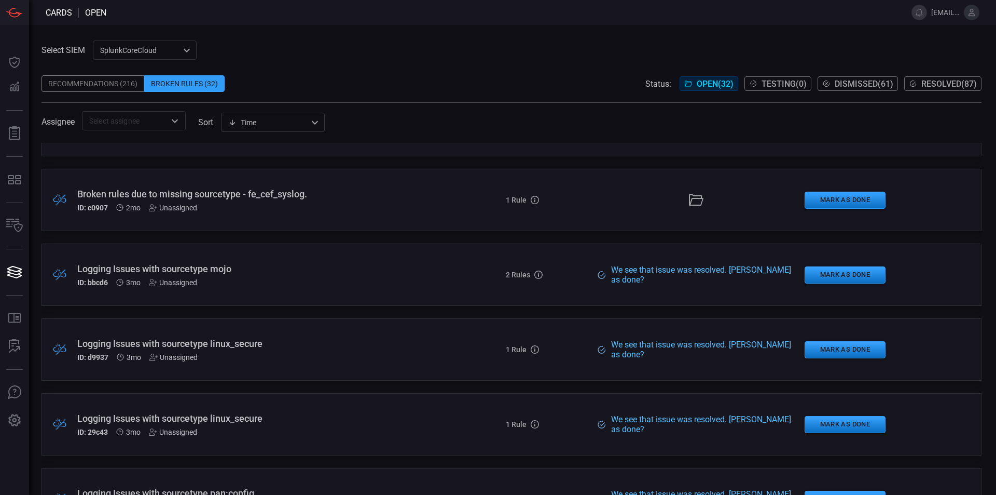
scroll to position [1542, 0]
click at [287, 350] on div "Logging Issues with sourcetype linux_secure ID: d9937 3mo Unassigned" at bounding box center [242, 350] width 330 height 23
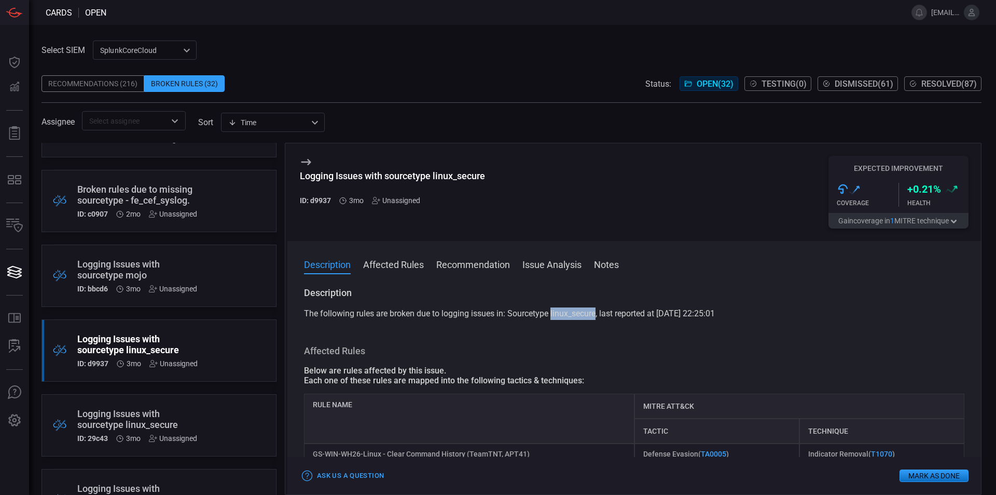
drag, startPoint x: 551, startPoint y: 314, endPoint x: 597, endPoint y: 318, distance: 46.3
click at [597, 318] on span "The following rules are broken due to logging issues in: Sourcetype linux_secur…" at bounding box center [509, 313] width 411 height 10
copy span "linux_secure"
